Goal: Go to known website: Access a specific website the user already knows

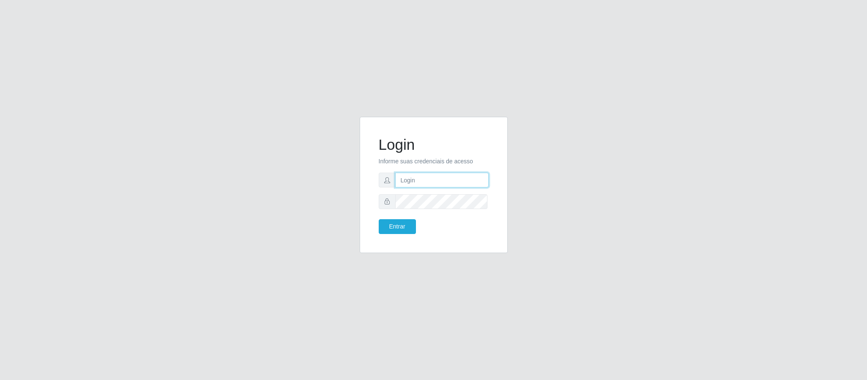
click at [442, 179] on input "text" at bounding box center [442, 180] width 94 height 15
type input "[PERSON_NAME]"
click at [379, 219] on button "Entrar" at bounding box center [397, 226] width 37 height 15
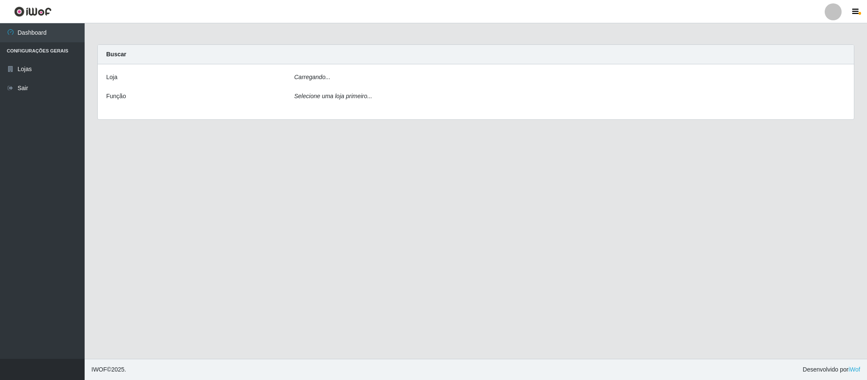
click at [397, 224] on main "Carregando... Buscar [PERSON_NAME]... Função Selecione uma loja primeiro..." at bounding box center [476, 191] width 783 height 336
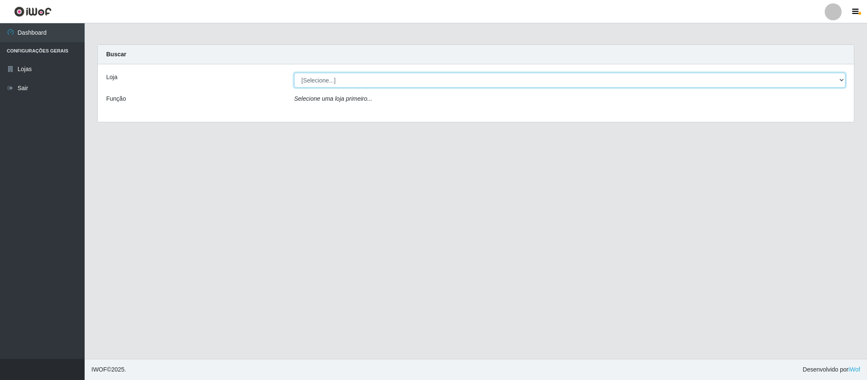
click at [843, 79] on select "[Selecione...] Queiroz Atacadão - Coophab" at bounding box center [569, 80] width 551 height 15
select select "463"
click at [294, 73] on select "[Selecione...] Queiroz Atacadão - Coophab" at bounding box center [569, 80] width 551 height 15
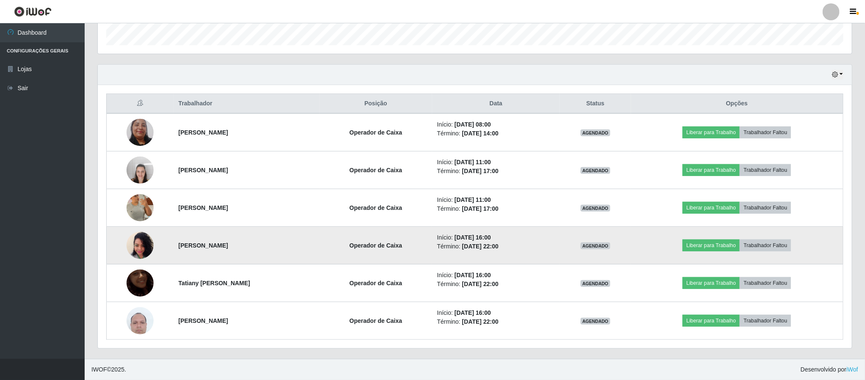
scroll to position [261, 0]
